Goal: Check status: Check status

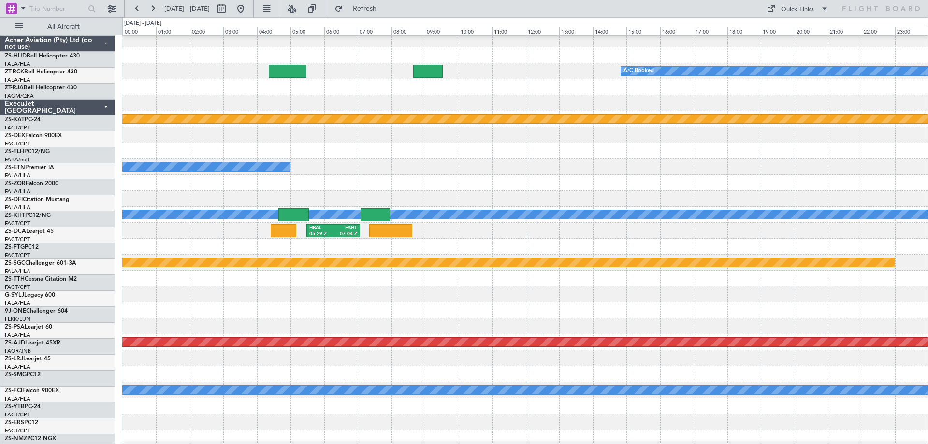
scroll to position [435, 0]
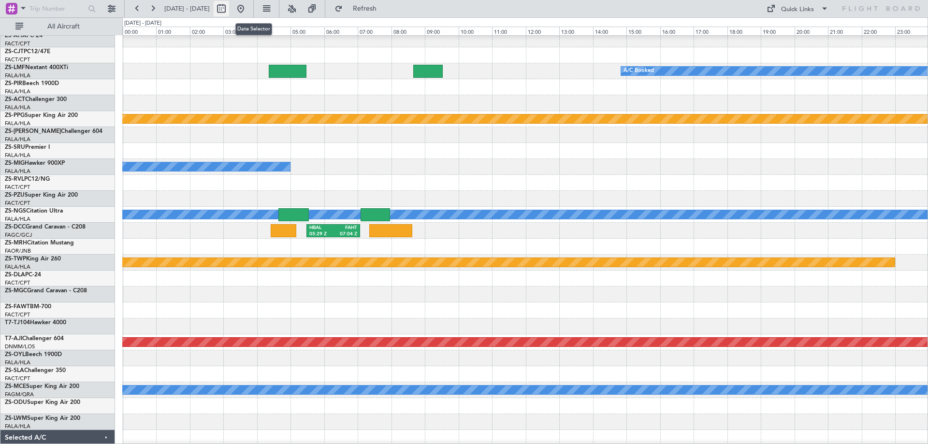
click at [229, 12] on button at bounding box center [221, 8] width 15 height 15
select select "8"
select select "2025"
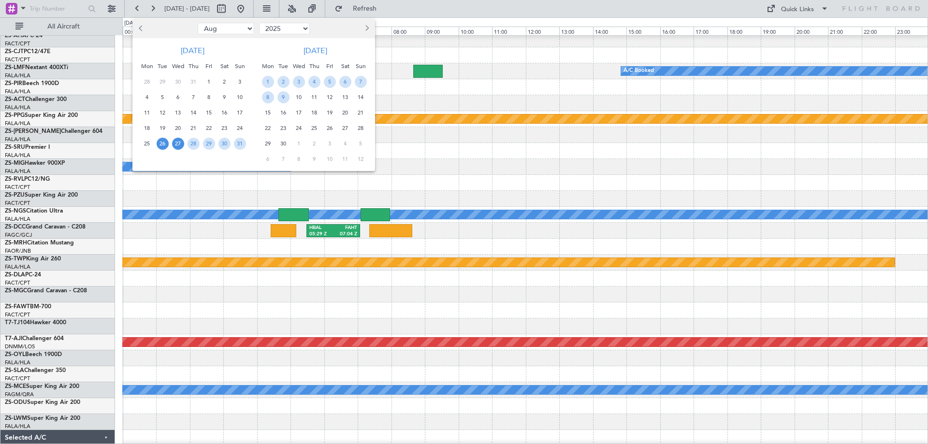
click at [176, 146] on span "27" at bounding box center [178, 144] width 12 height 12
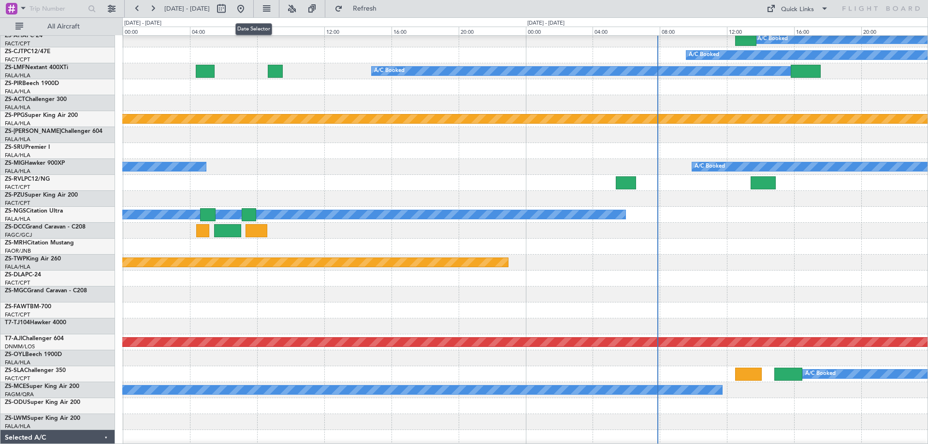
click at [251, 18] on mat-tooltip-component "Date Selector" at bounding box center [254, 29] width 50 height 26
click at [229, 9] on button at bounding box center [221, 8] width 15 height 15
select select "8"
select select "2025"
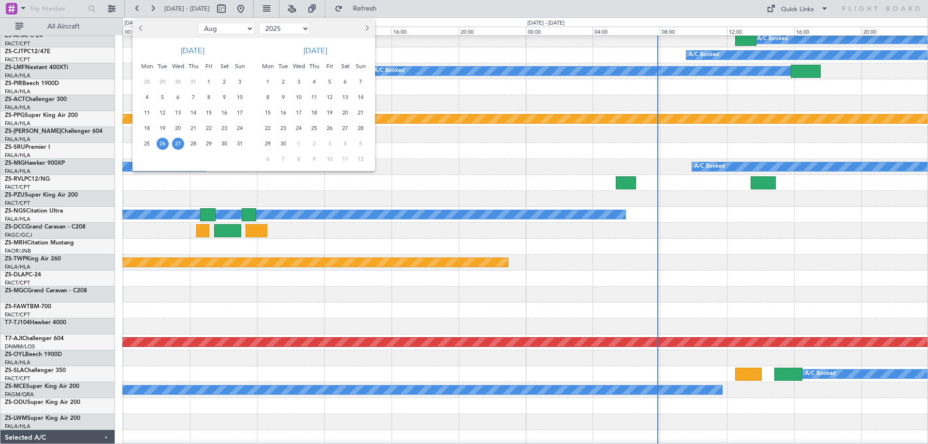
click at [180, 141] on span "27" at bounding box center [178, 144] width 12 height 12
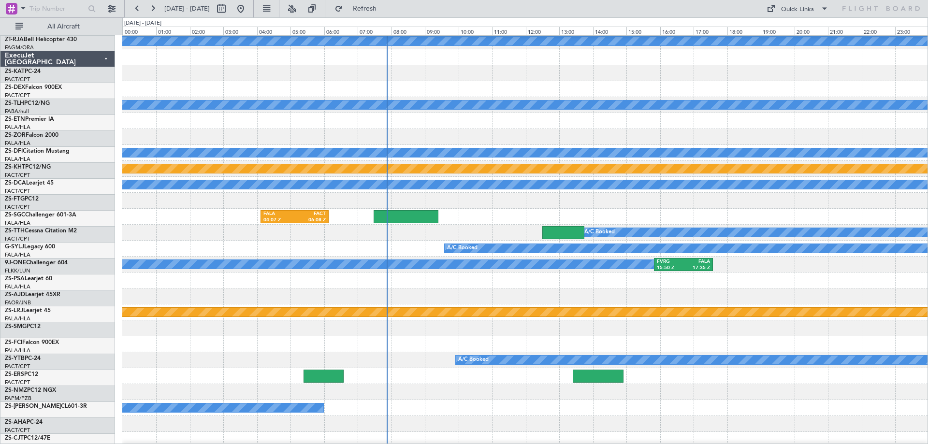
scroll to position [0, 0]
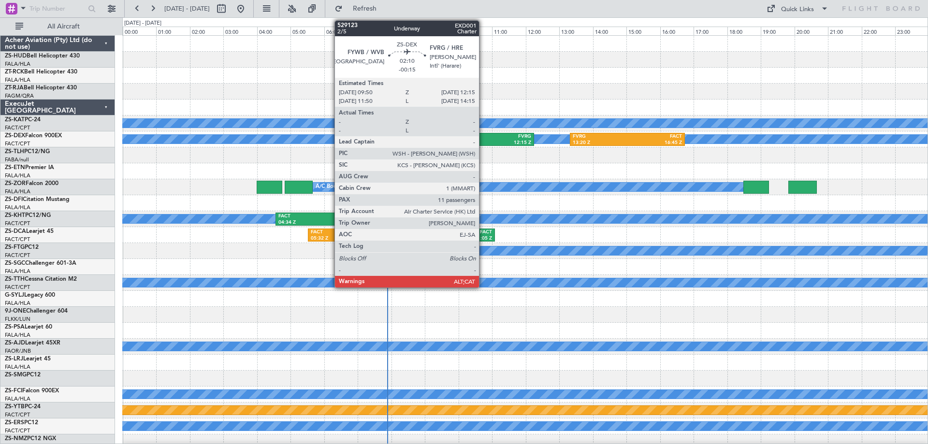
click at [483, 140] on div "09:50 Z" at bounding box center [474, 143] width 38 height 7
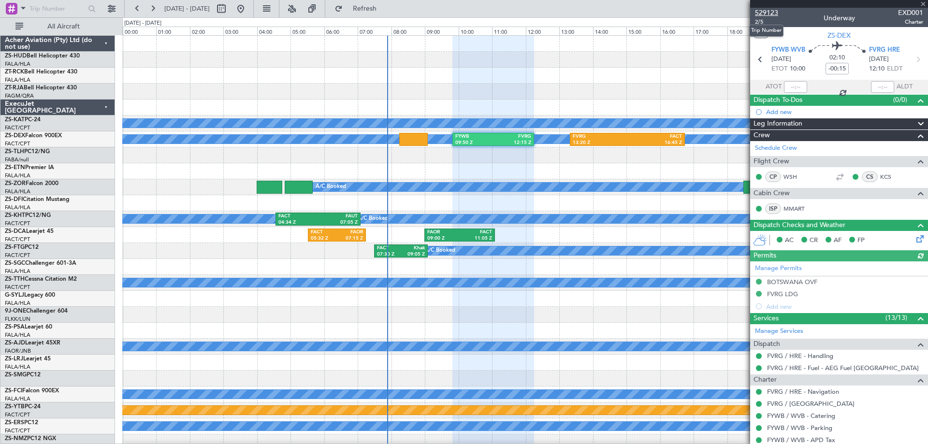
click at [762, 11] on span "529123" at bounding box center [766, 13] width 23 height 10
